Goal: Obtain resource: Download file/media

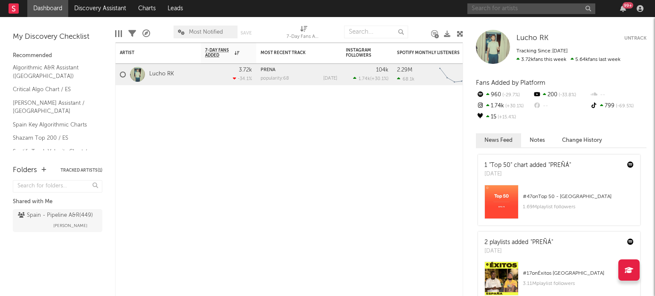
click at [510, 3] on input "text" at bounding box center [531, 8] width 128 height 11
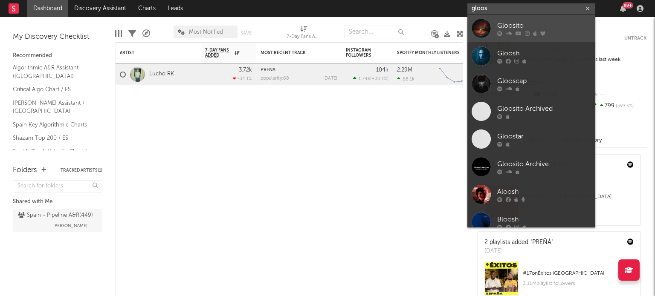
type input "gloos"
click at [502, 29] on div "Gloosito" at bounding box center [544, 25] width 94 height 10
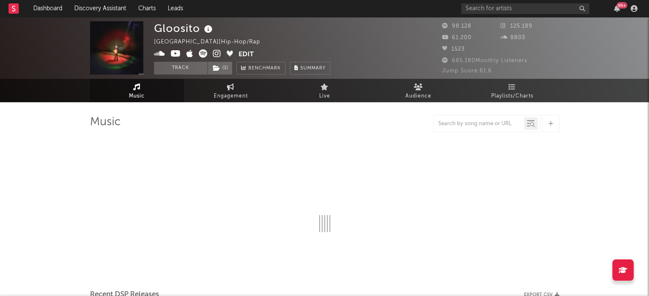
select select "6m"
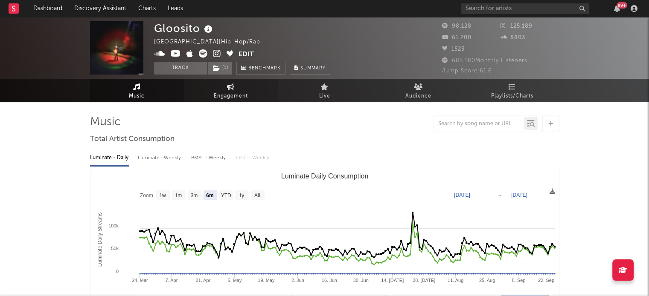
click at [239, 91] on span "Engagement" at bounding box center [231, 96] width 34 height 10
select select "1w"
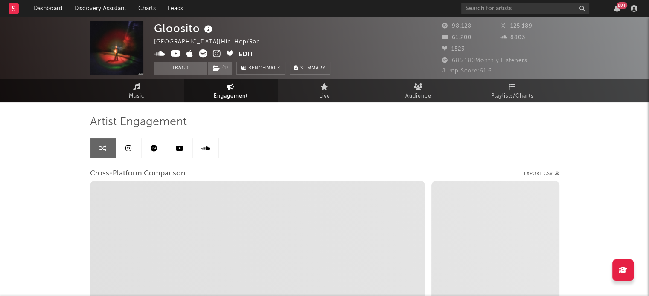
click at [187, 147] on link at bounding box center [180, 148] width 26 height 19
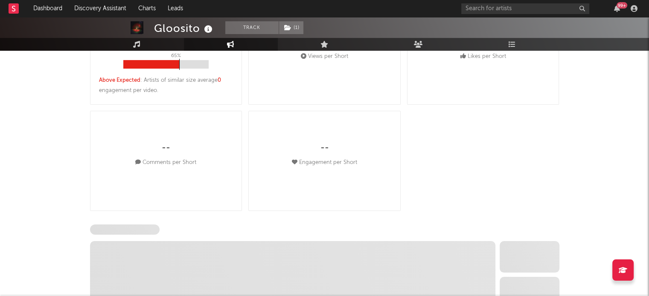
select select "6m"
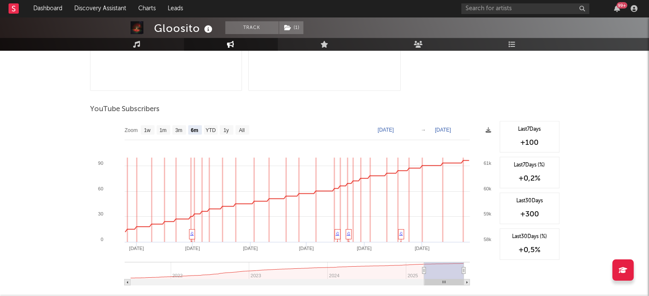
scroll to position [384, 0]
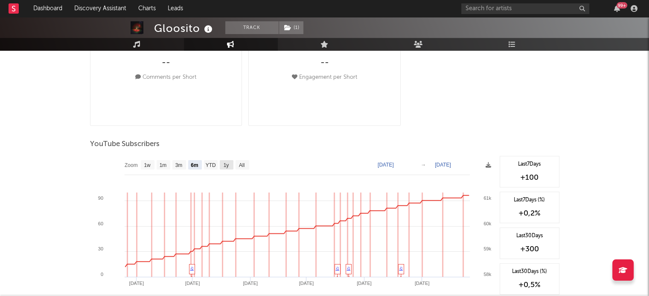
click at [238, 162] on rect at bounding box center [242, 164] width 14 height 9
select select "All"
type input "[DATE]"
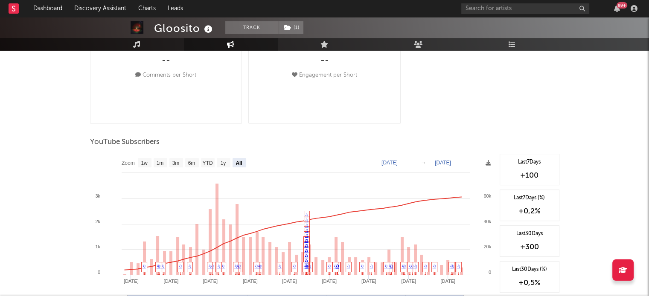
scroll to position [469, 0]
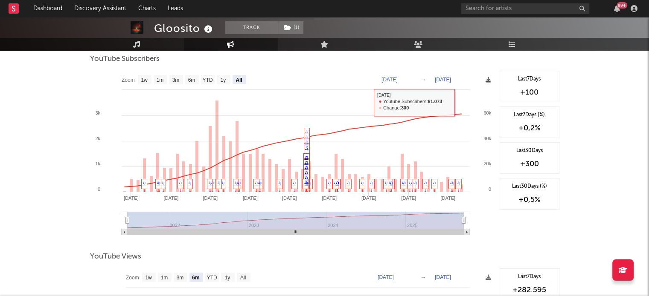
click at [490, 83] on icon at bounding box center [488, 80] width 6 height 6
click at [489, 82] on icon at bounding box center [488, 80] width 6 height 6
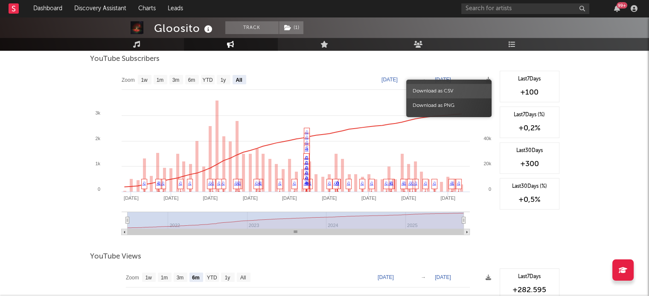
click at [443, 92] on span "Download as CSV" at bounding box center [448, 91] width 85 height 14
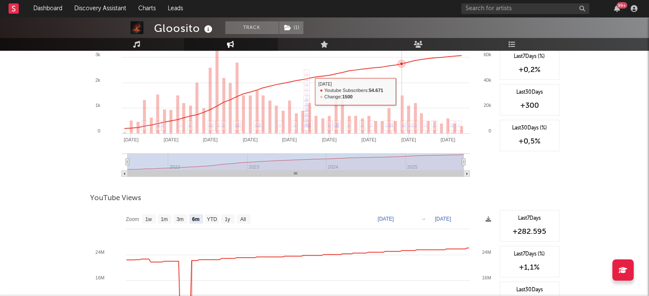
scroll to position [597, 0]
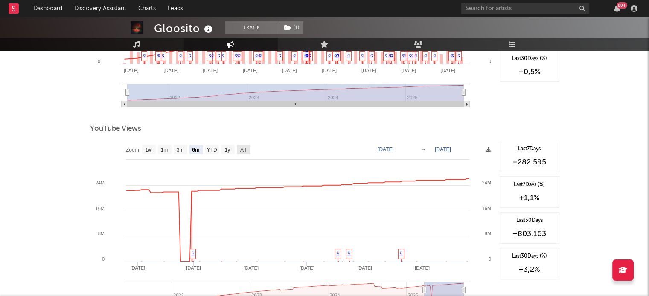
drag, startPoint x: 246, startPoint y: 148, endPoint x: 309, endPoint y: 148, distance: 63.1
click at [245, 148] on text "All" at bounding box center [243, 150] width 6 height 6
select select "All"
type input "[DATE]"
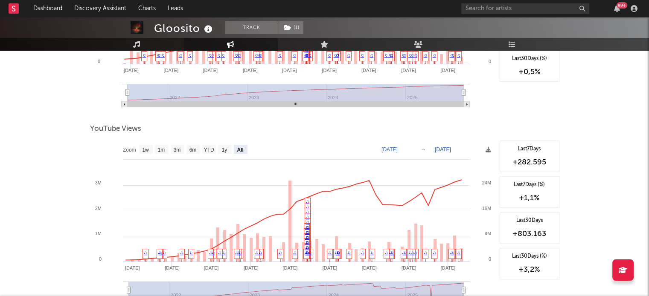
click at [472, 151] on rect at bounding box center [292, 226] width 405 height 171
click at [491, 151] on rect at bounding box center [292, 226] width 405 height 171
click at [489, 151] on icon at bounding box center [488, 150] width 6 height 6
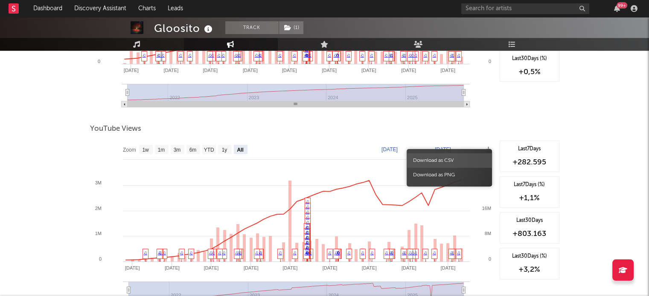
click at [462, 155] on span "Download as CSV" at bounding box center [448, 160] width 85 height 14
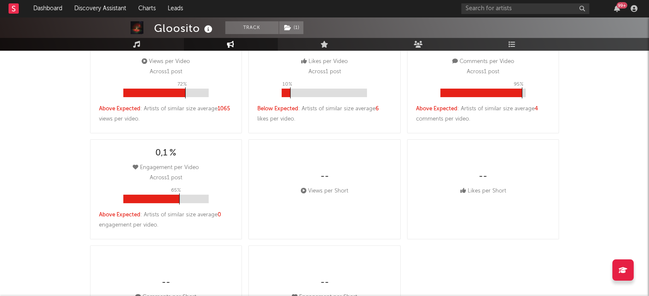
scroll to position [0, 0]
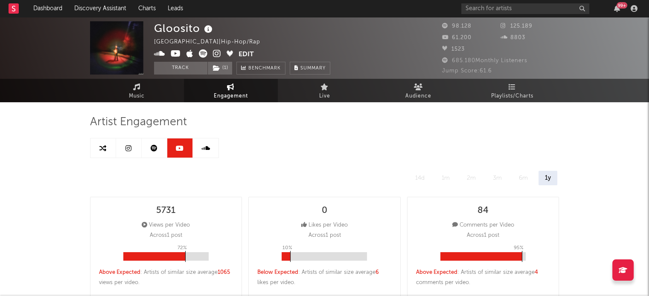
drag, startPoint x: 133, startPoint y: 150, endPoint x: 139, endPoint y: 153, distance: 6.9
click at [133, 150] on link at bounding box center [129, 148] width 26 height 19
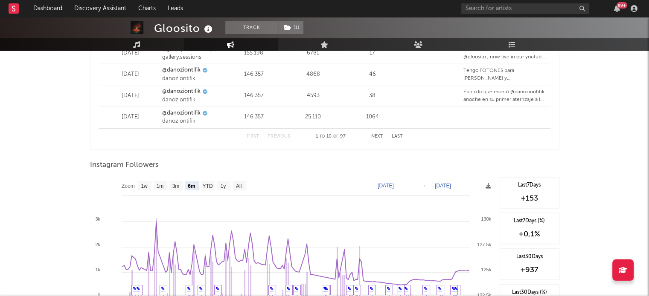
scroll to position [1236, 0]
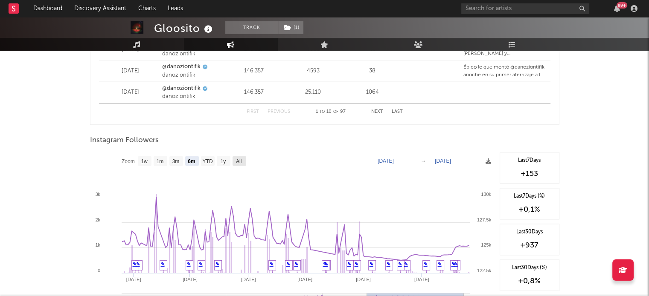
click at [246, 158] on rect at bounding box center [292, 237] width 405 height 171
click at [242, 158] on rect at bounding box center [239, 160] width 14 height 9
select select "All"
type input "[DATE]"
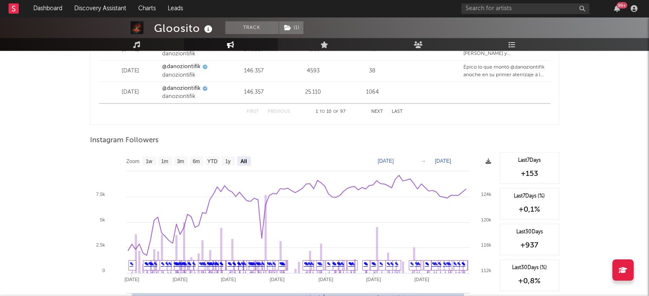
click at [489, 159] on icon at bounding box center [488, 162] width 6 height 6
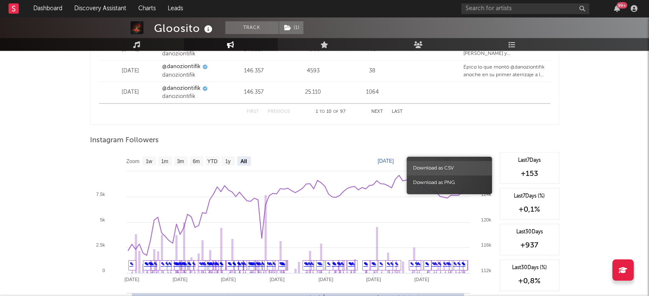
click at [438, 168] on span "Download as CSV" at bounding box center [448, 168] width 85 height 14
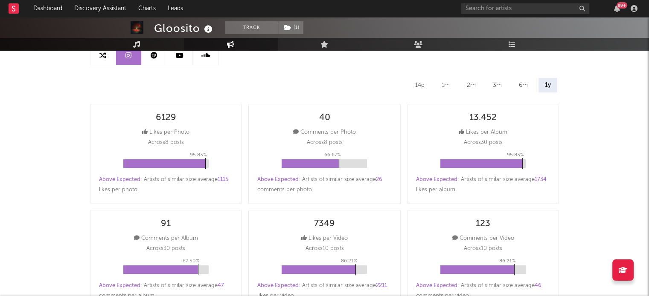
scroll to position [0, 0]
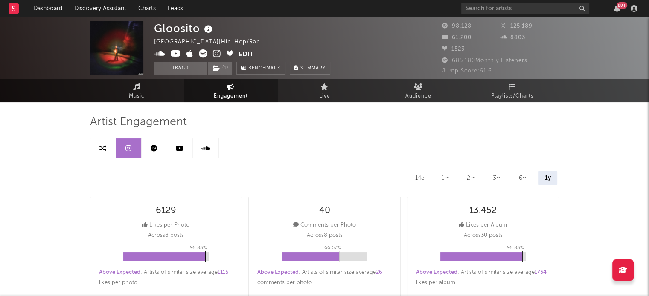
drag, startPoint x: 215, startPoint y: 93, endPoint x: 246, endPoint y: 124, distance: 44.0
click at [214, 92] on span "Engagement" at bounding box center [231, 96] width 34 height 10
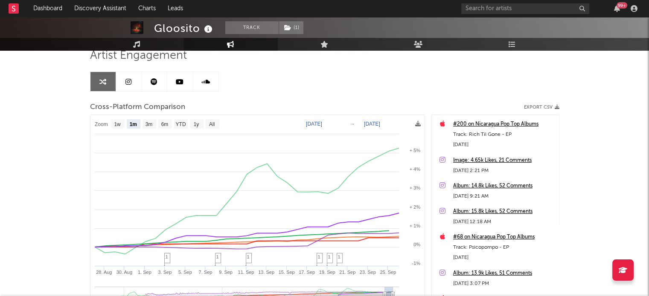
scroll to position [85, 0]
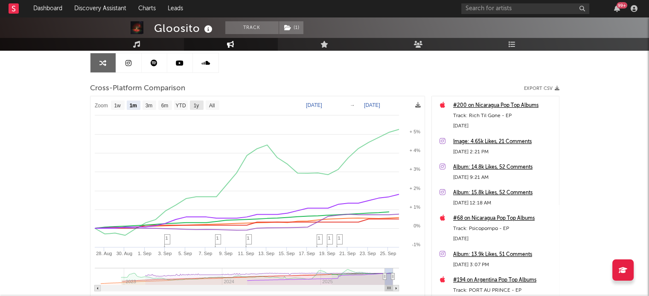
click at [194, 103] on text "1y" at bounding box center [196, 106] width 6 height 6
select select "1y"
type input "[DATE]"
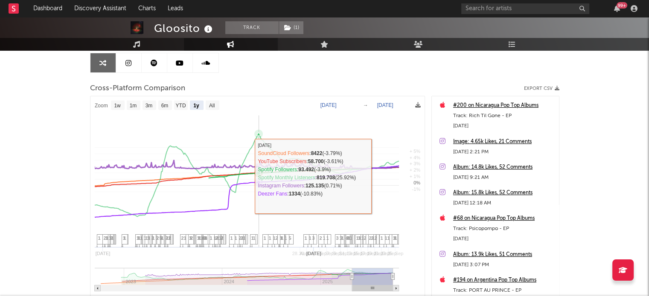
select select "1y"
